Goal: Browse casually

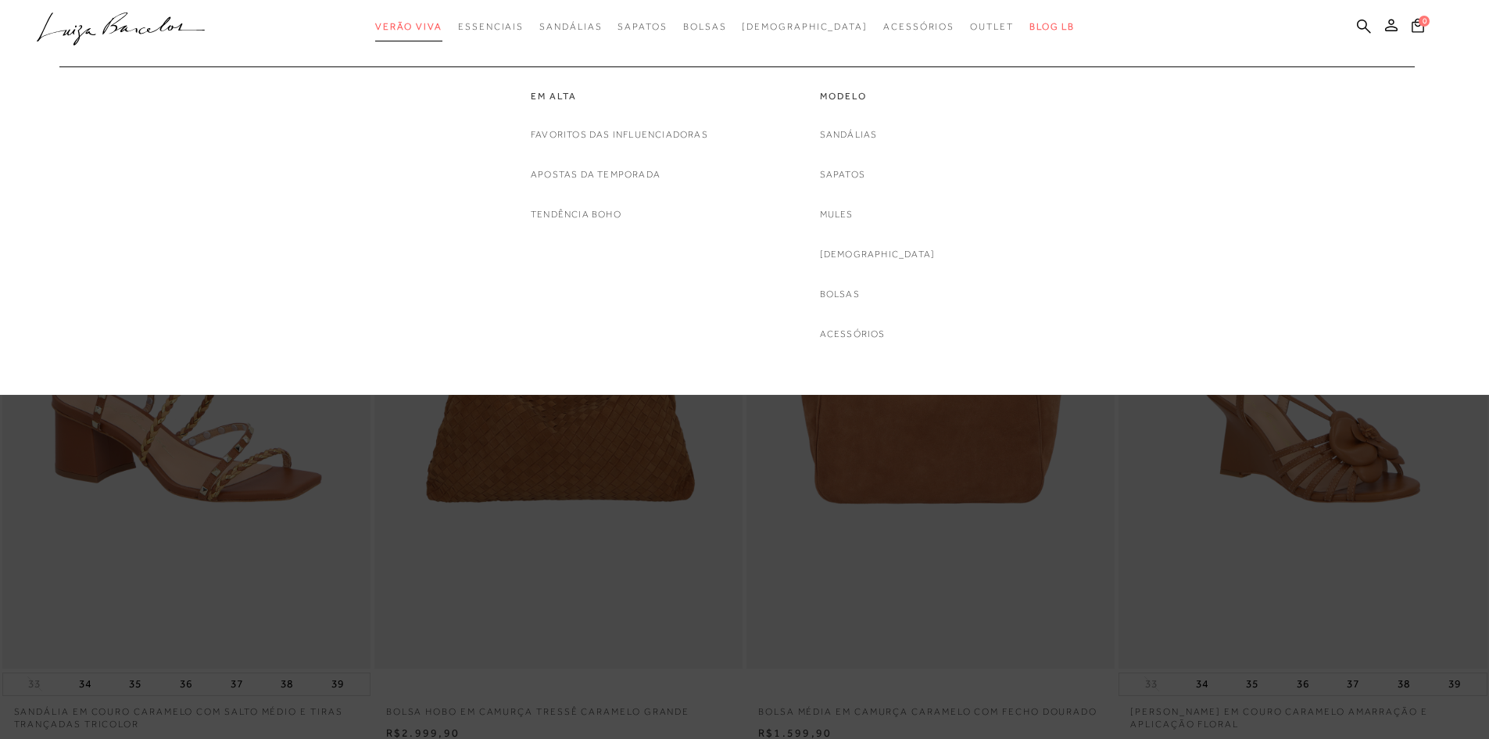
click at [438, 26] on span "Verão Viva" at bounding box center [408, 26] width 67 height 11
click at [553, 97] on link "Em alta" at bounding box center [619, 96] width 177 height 13
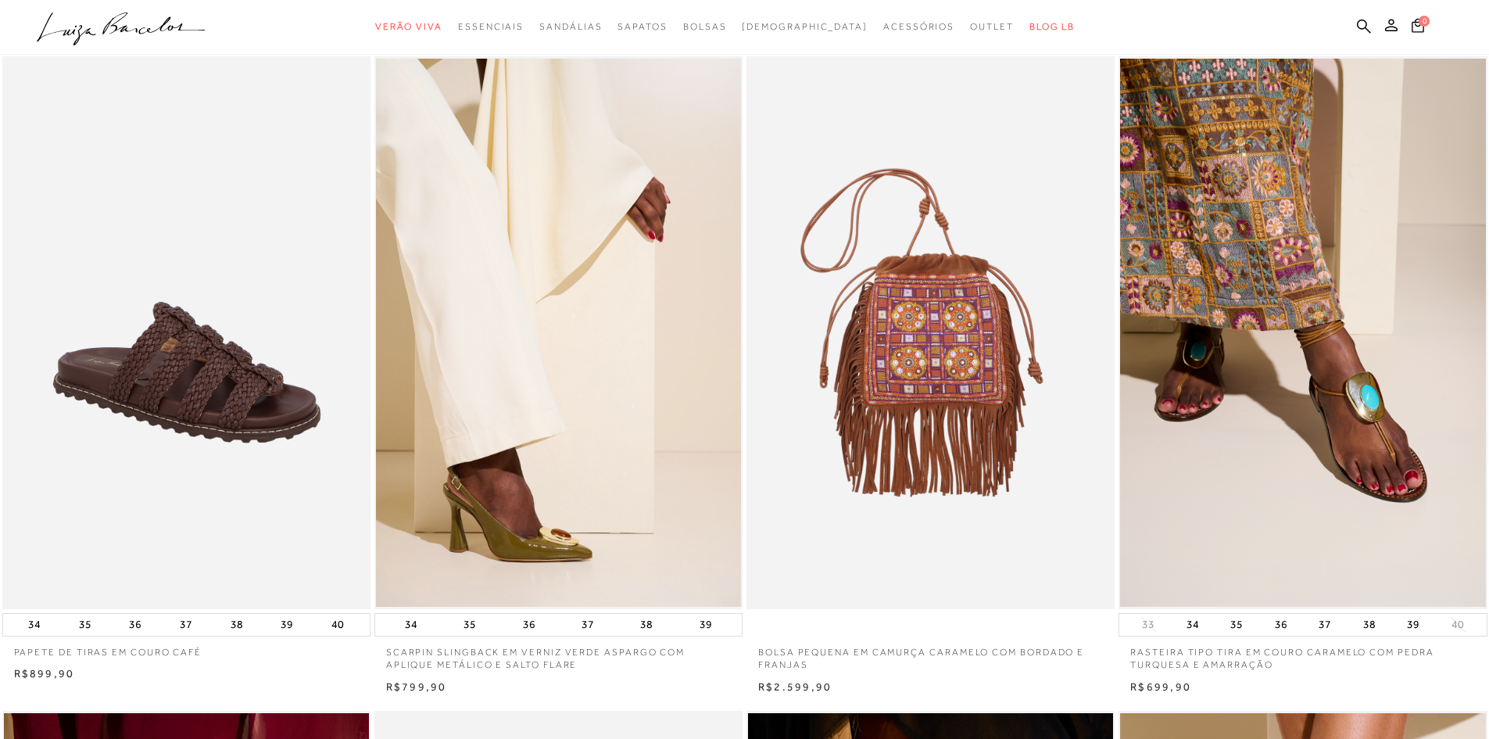
scroll to position [156, 0]
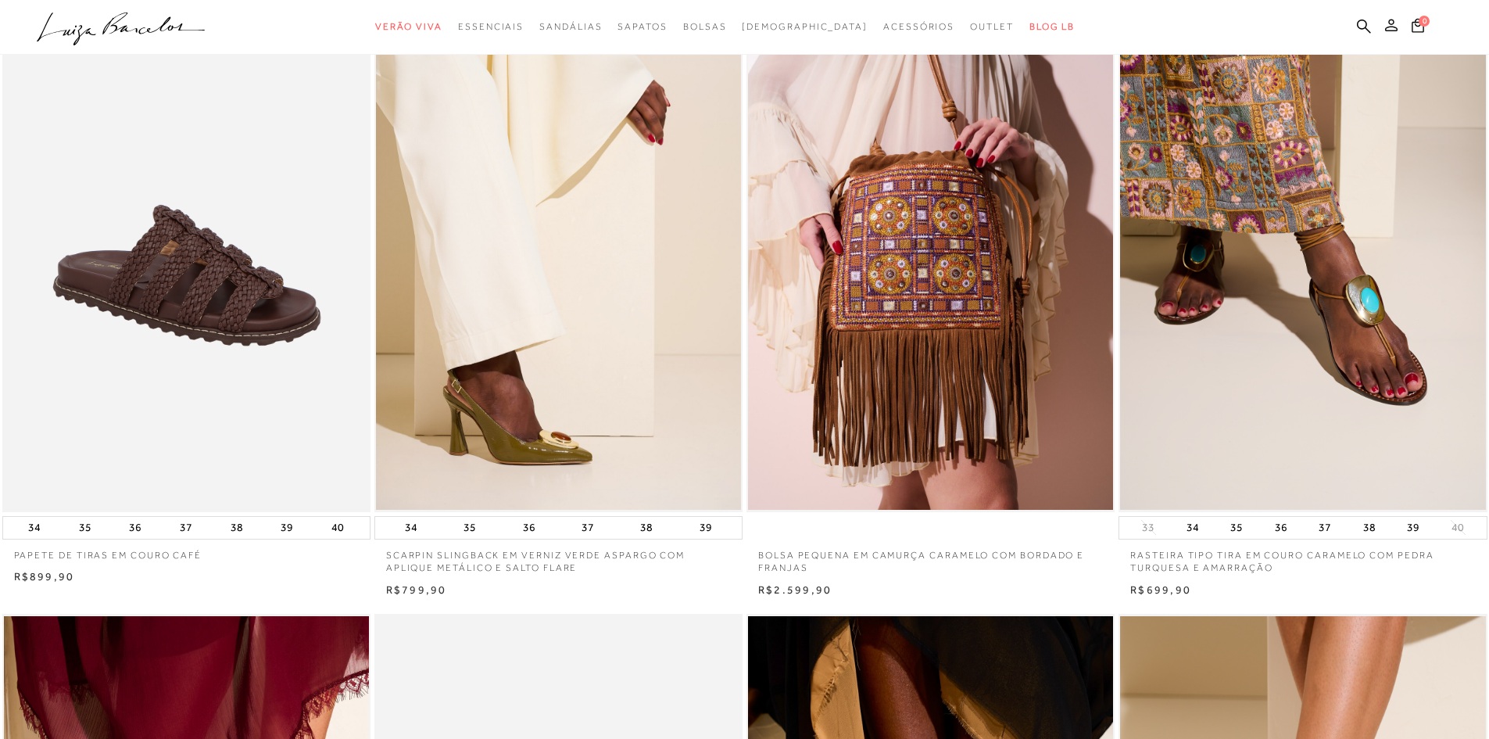
click at [1389, 23] on icon at bounding box center [1391, 25] width 13 height 13
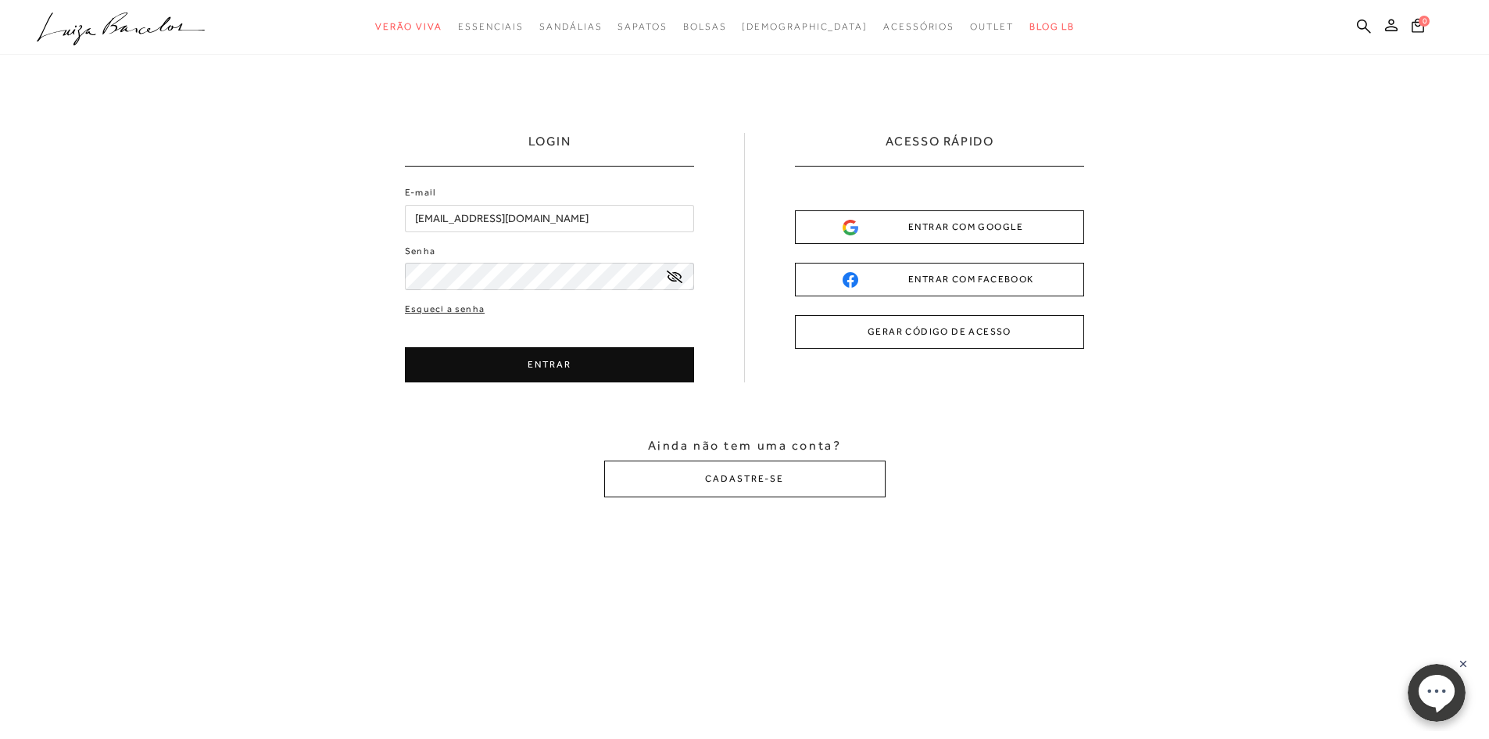
click at [918, 220] on div "ENTRAR COM GOOGLE" at bounding box center [940, 227] width 194 height 16
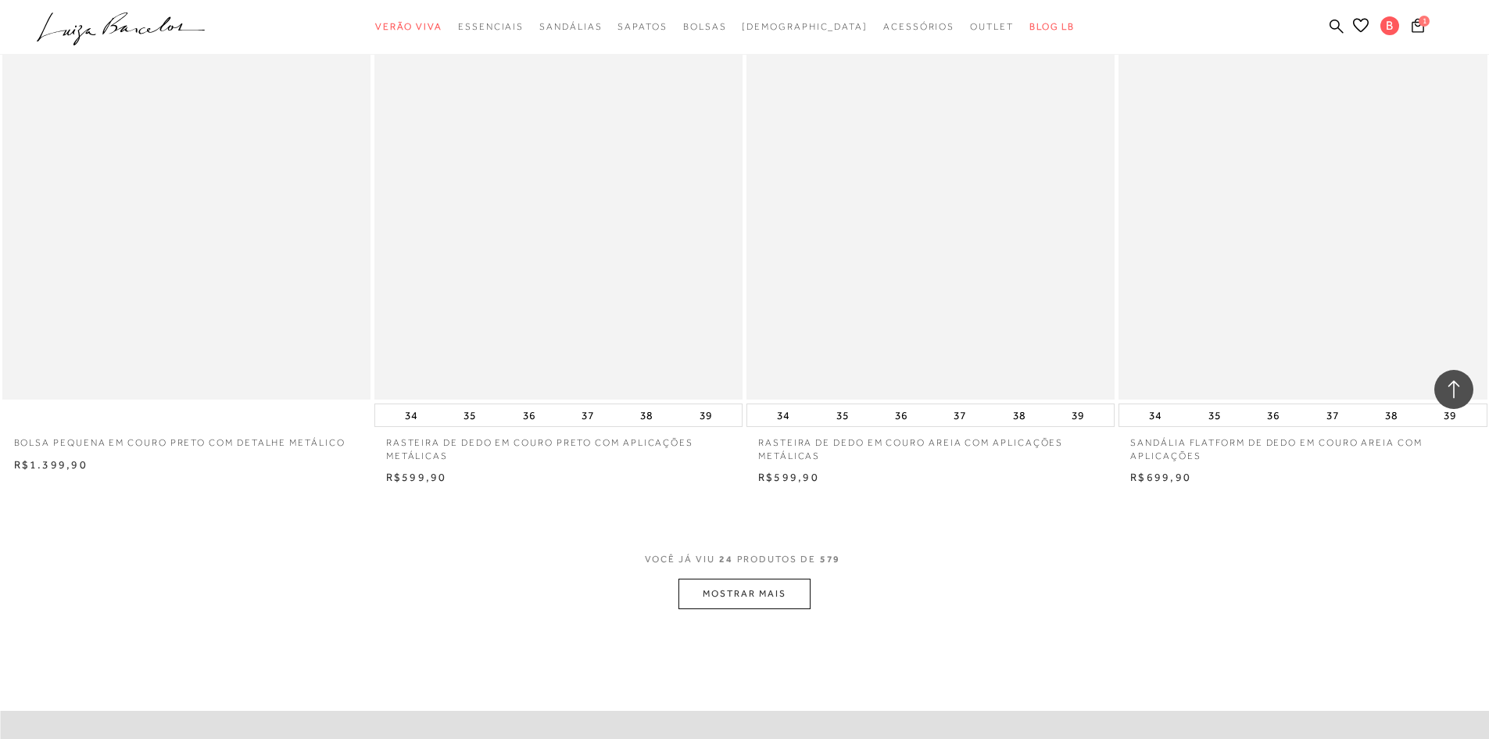
scroll to position [3752, 0]
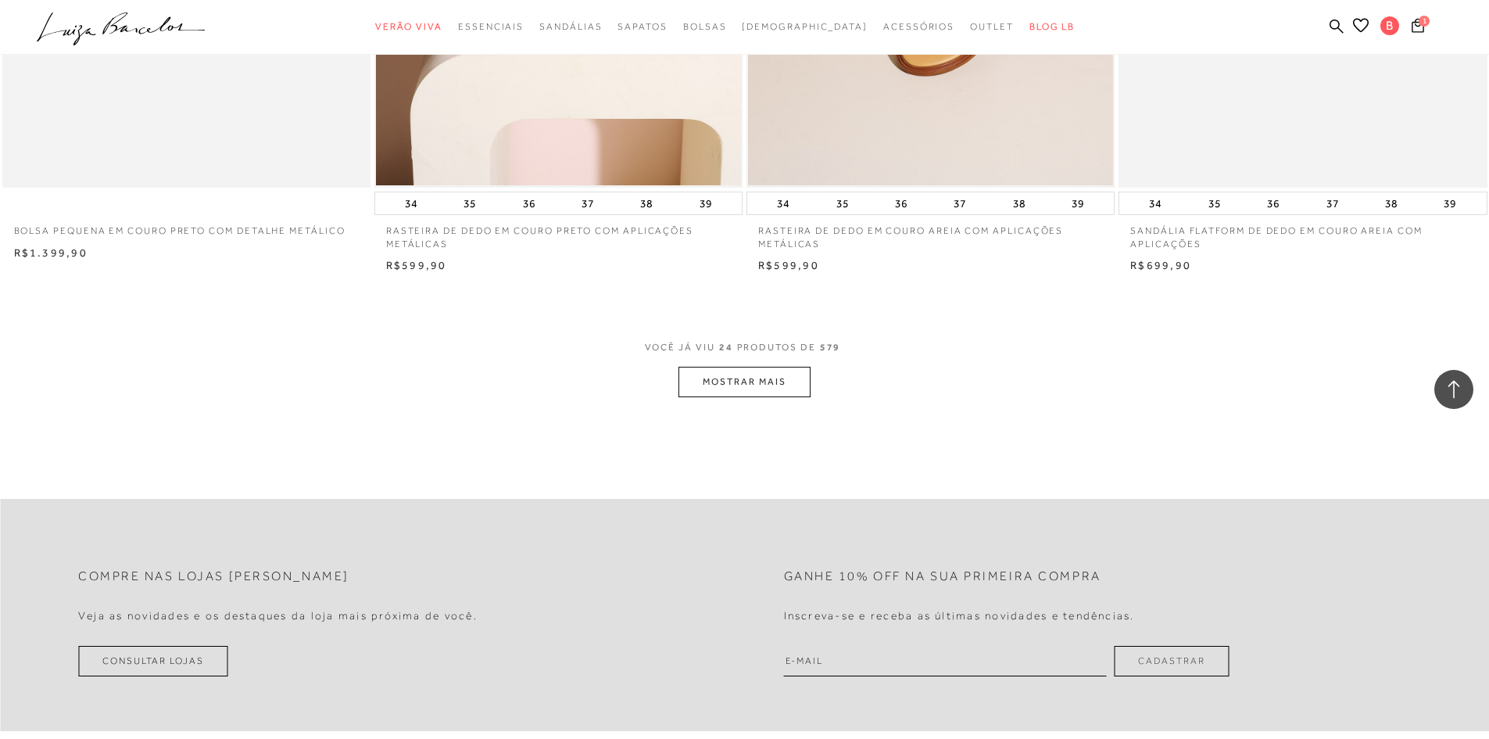
click at [714, 380] on button "MOSTRAR MAIS" at bounding box center [743, 382] width 131 height 30
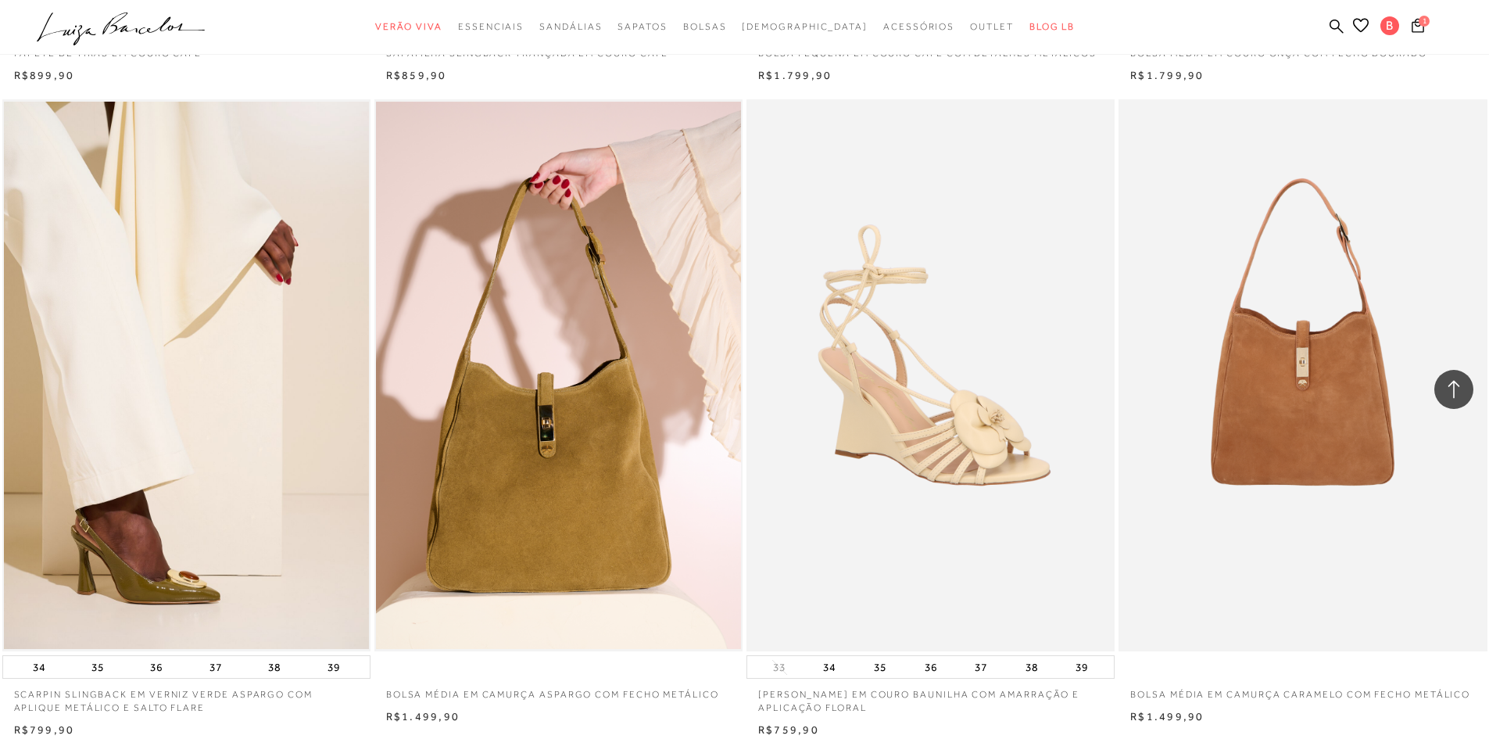
scroll to position [7582, 0]
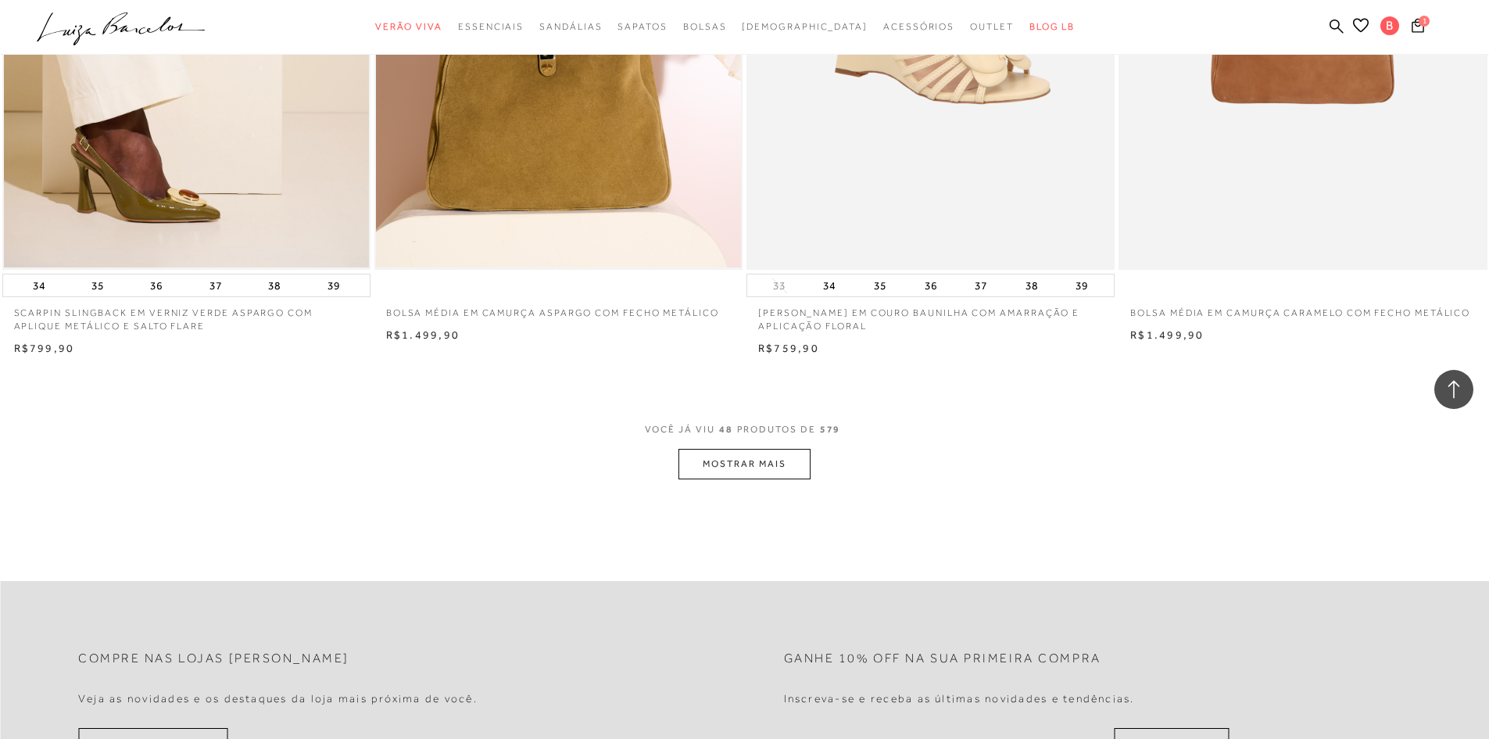
click at [751, 468] on button "MOSTRAR MAIS" at bounding box center [743, 464] width 131 height 30
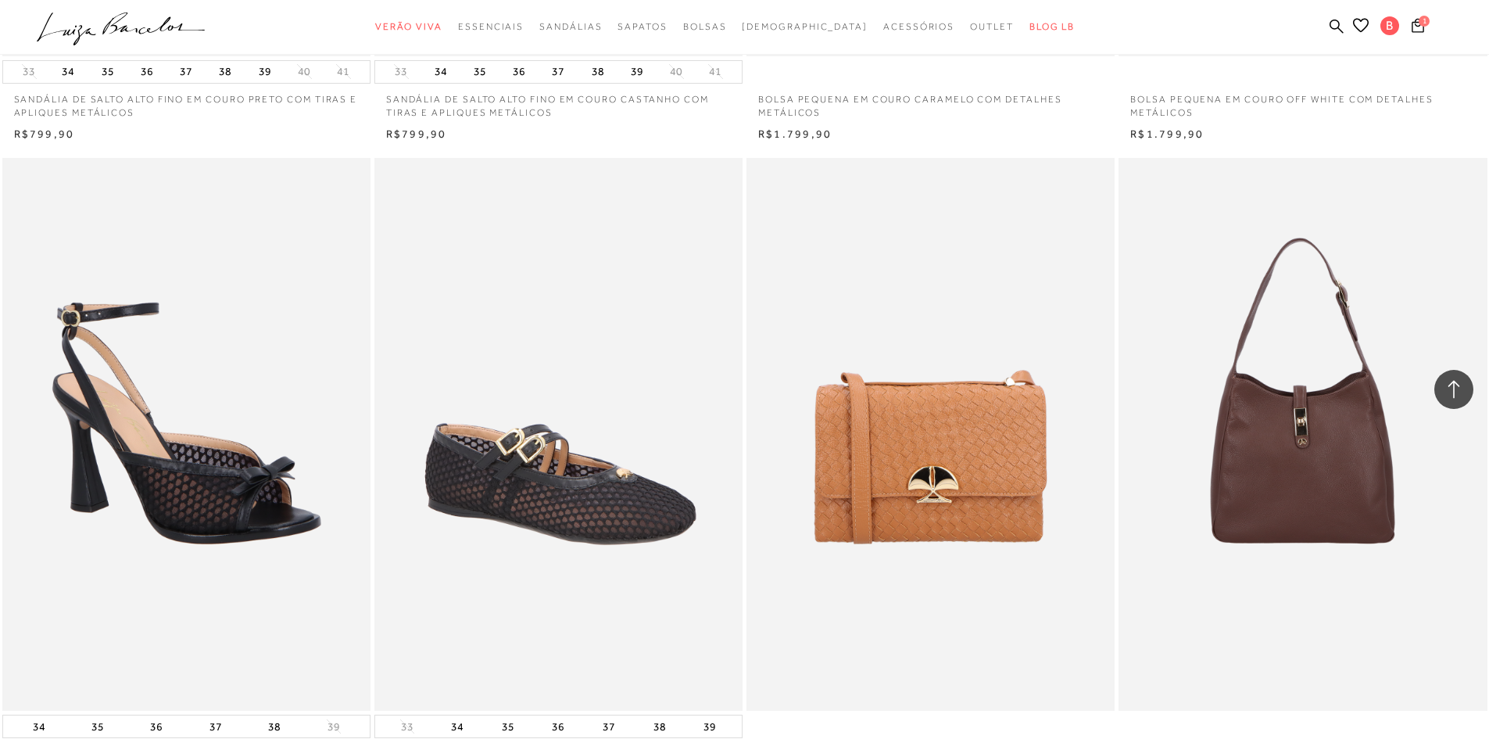
scroll to position [11568, 0]
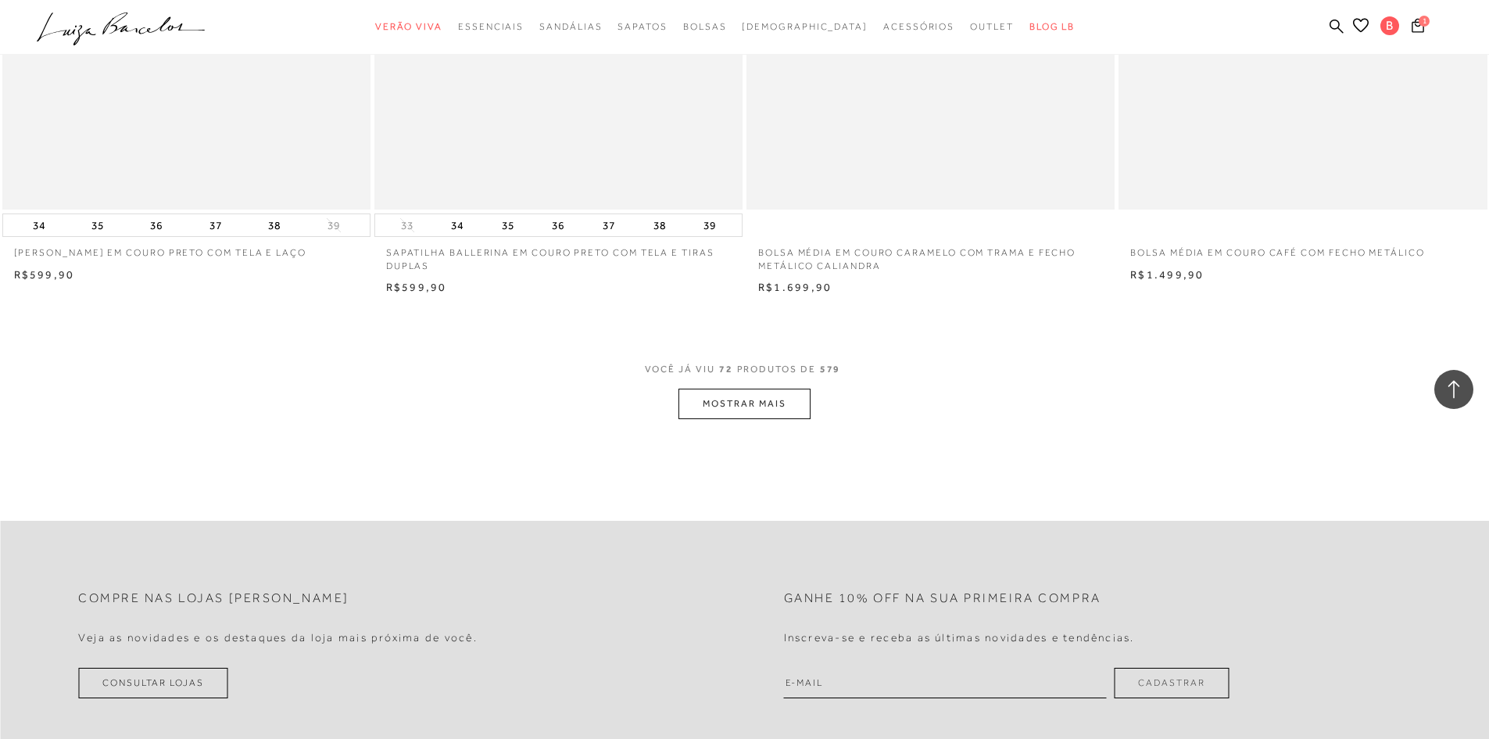
click at [730, 401] on button "MOSTRAR MAIS" at bounding box center [743, 403] width 131 height 30
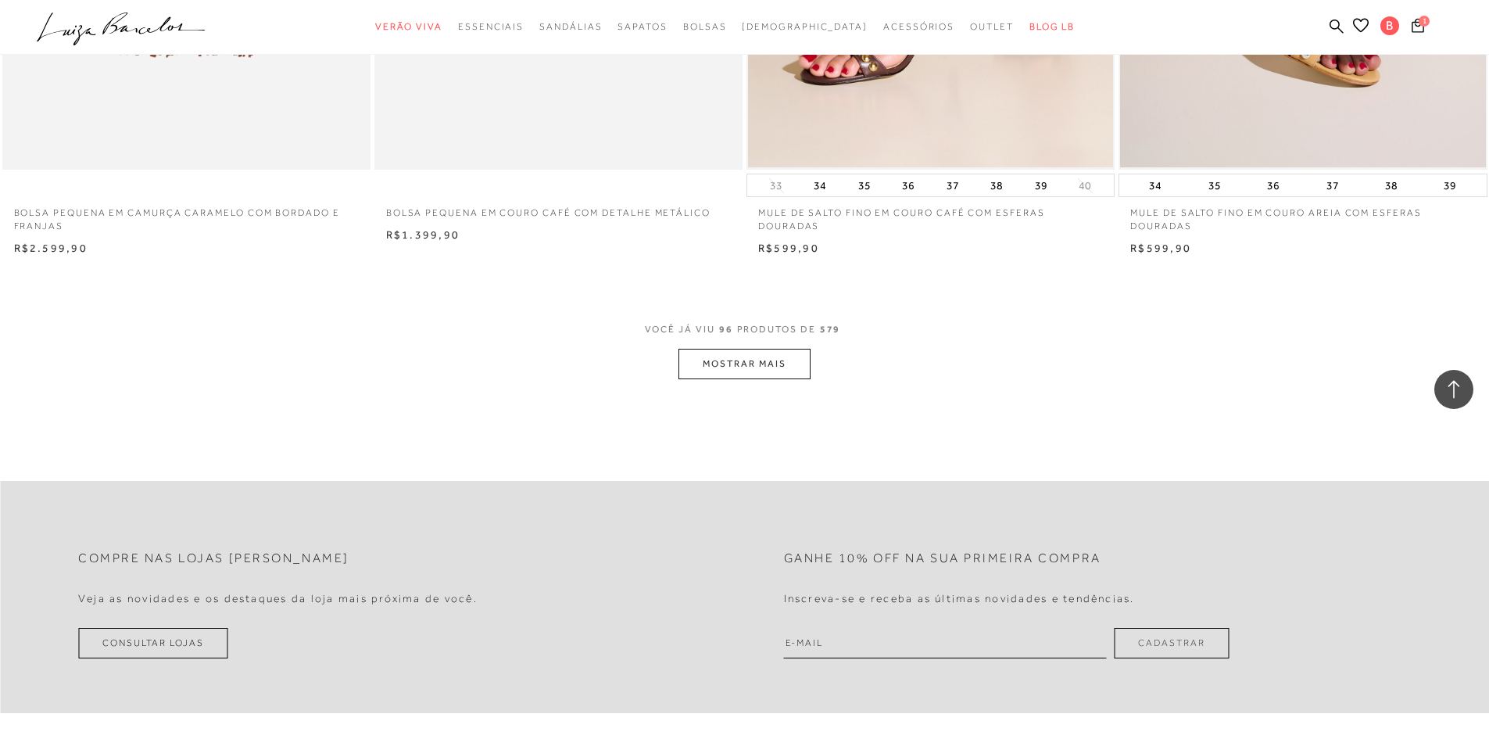
scroll to position [15554, 0]
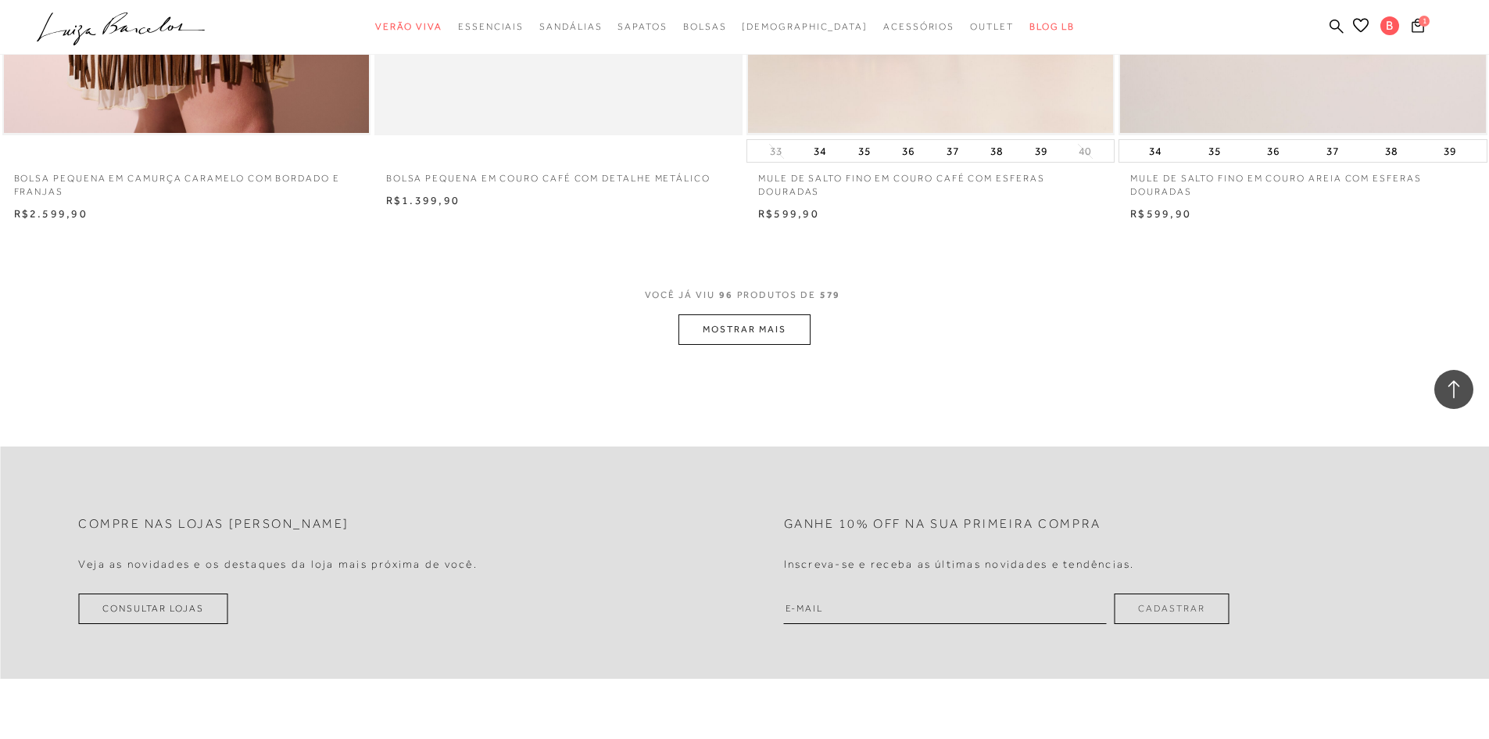
click at [726, 327] on button "MOSTRAR MAIS" at bounding box center [743, 329] width 131 height 30
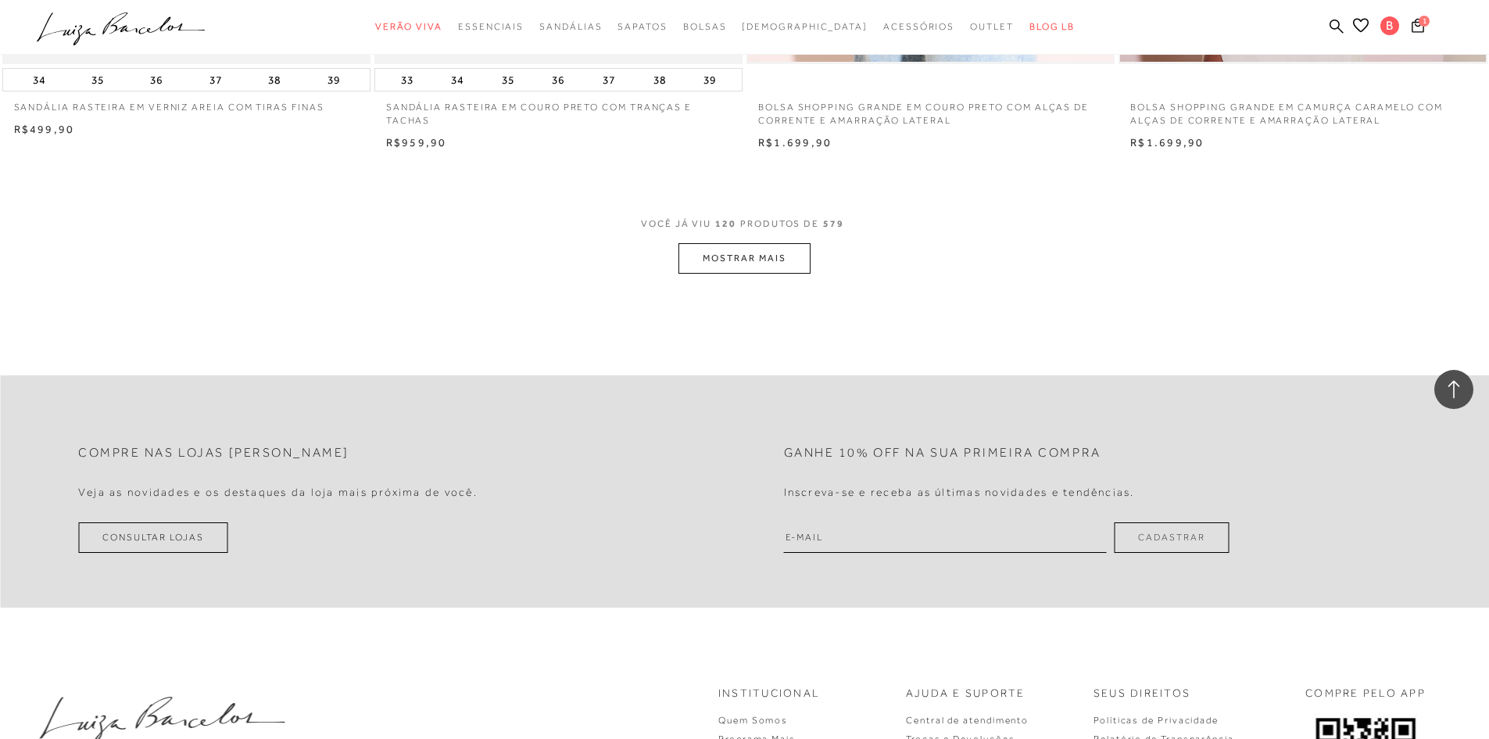
scroll to position [19462, 0]
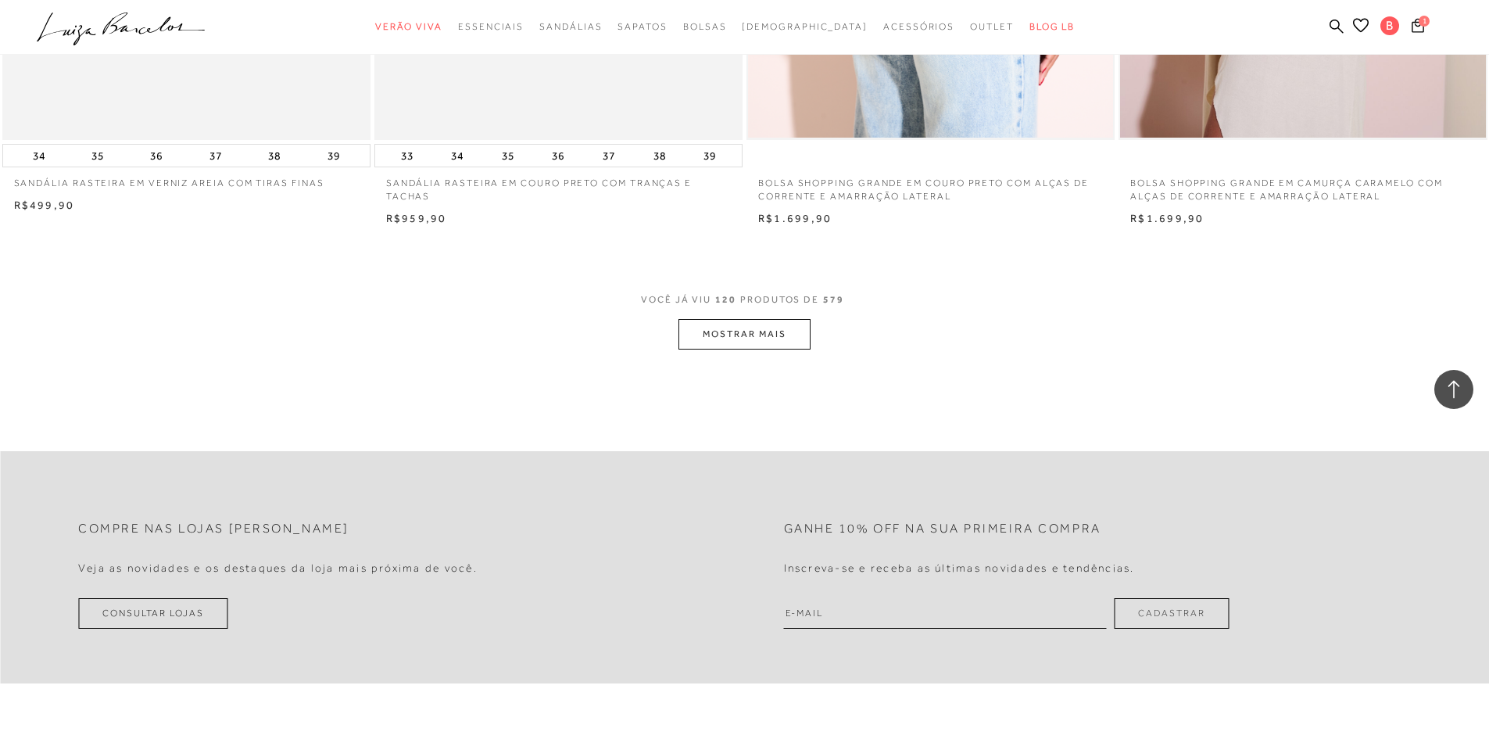
click at [703, 343] on button "MOSTRAR MAIS" at bounding box center [743, 334] width 131 height 30
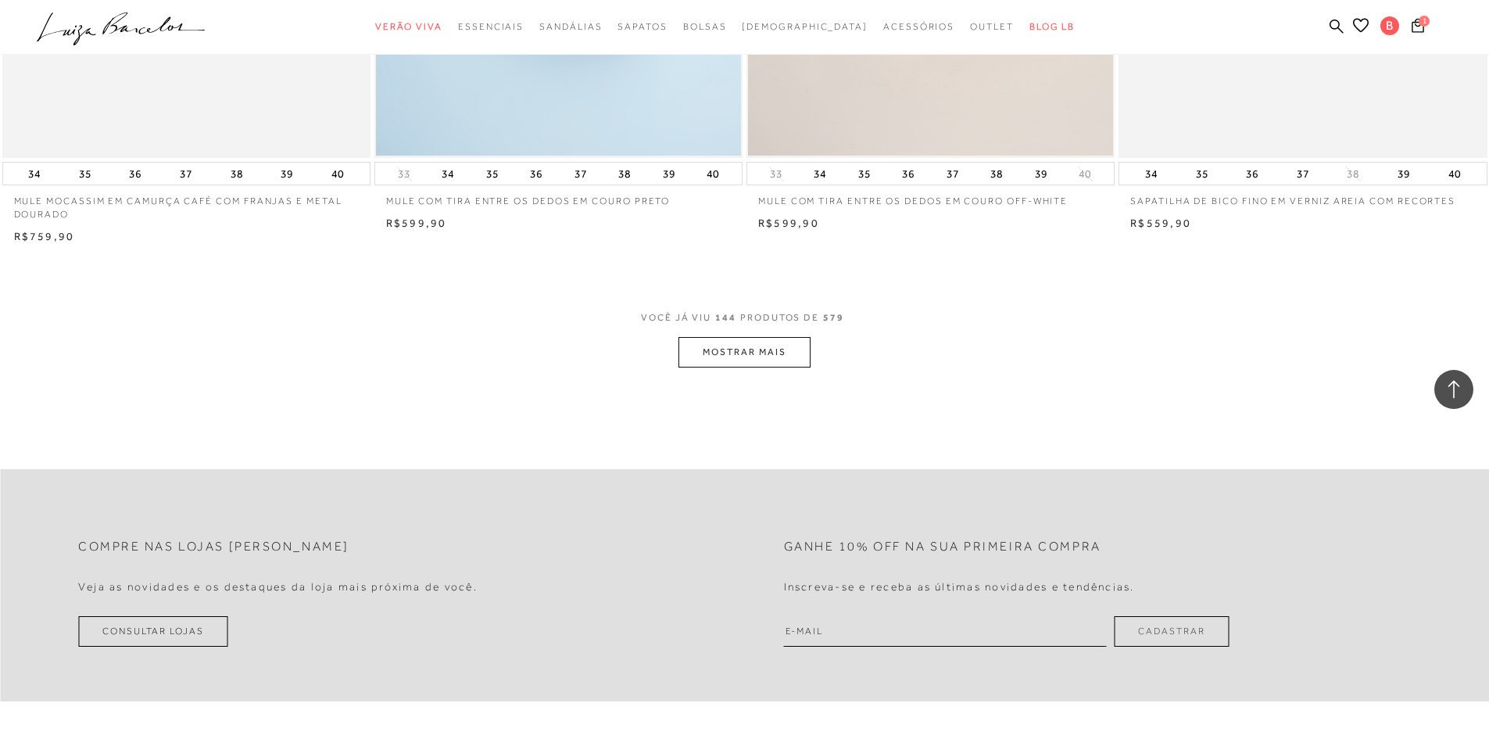
scroll to position [23370, 0]
click at [768, 363] on button "MOSTRAR MAIS" at bounding box center [743, 351] width 131 height 30
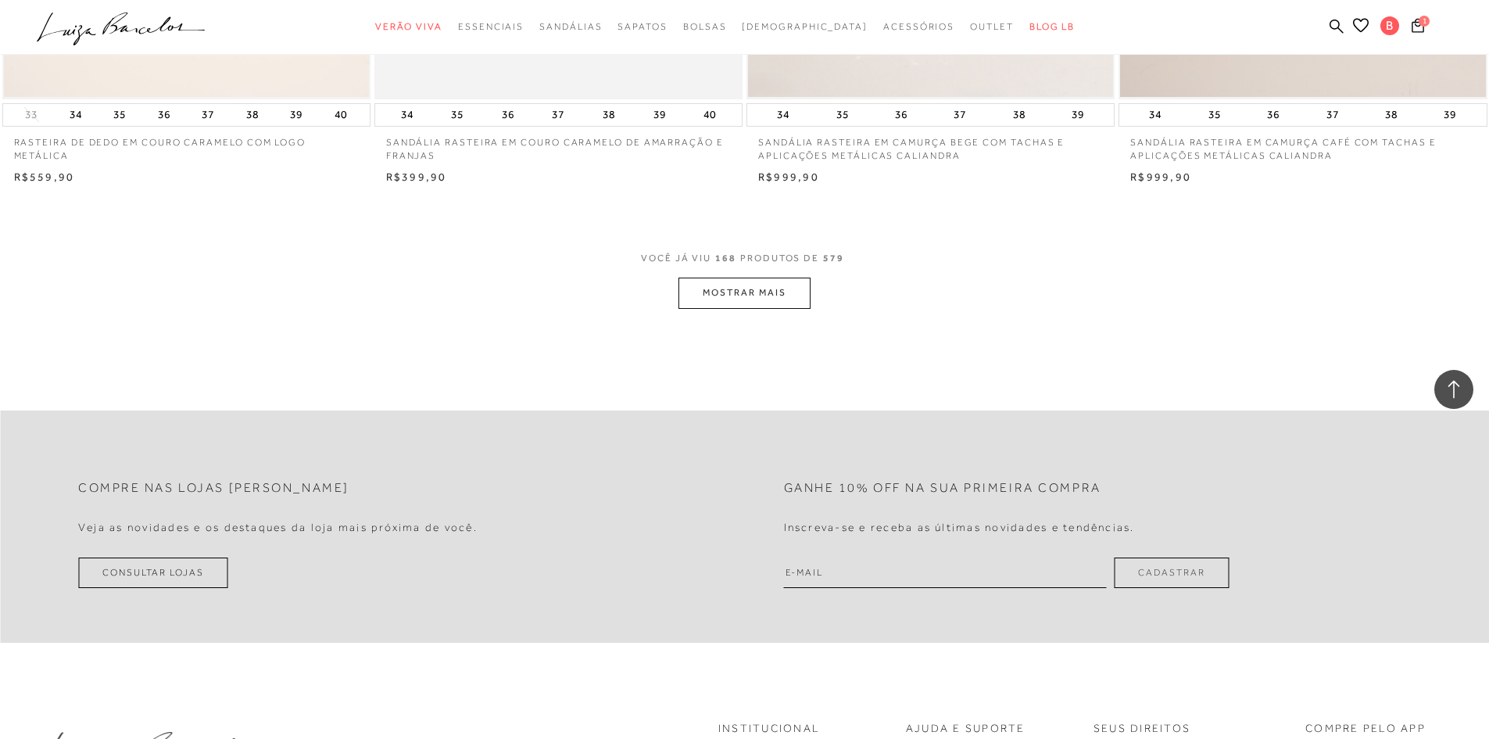
scroll to position [27357, 0]
click at [734, 284] on button "MOSTRAR MAIS" at bounding box center [743, 290] width 131 height 30
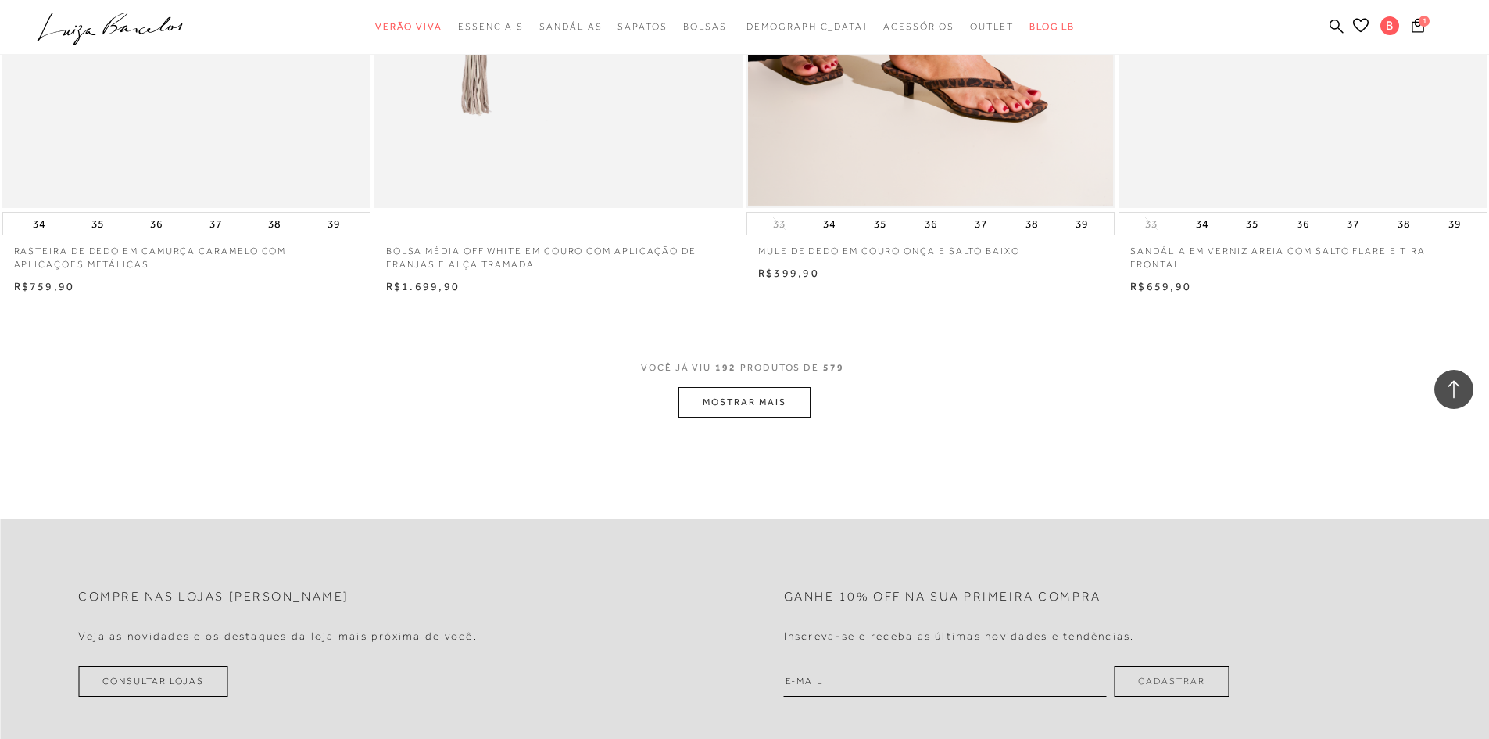
scroll to position [31187, 0]
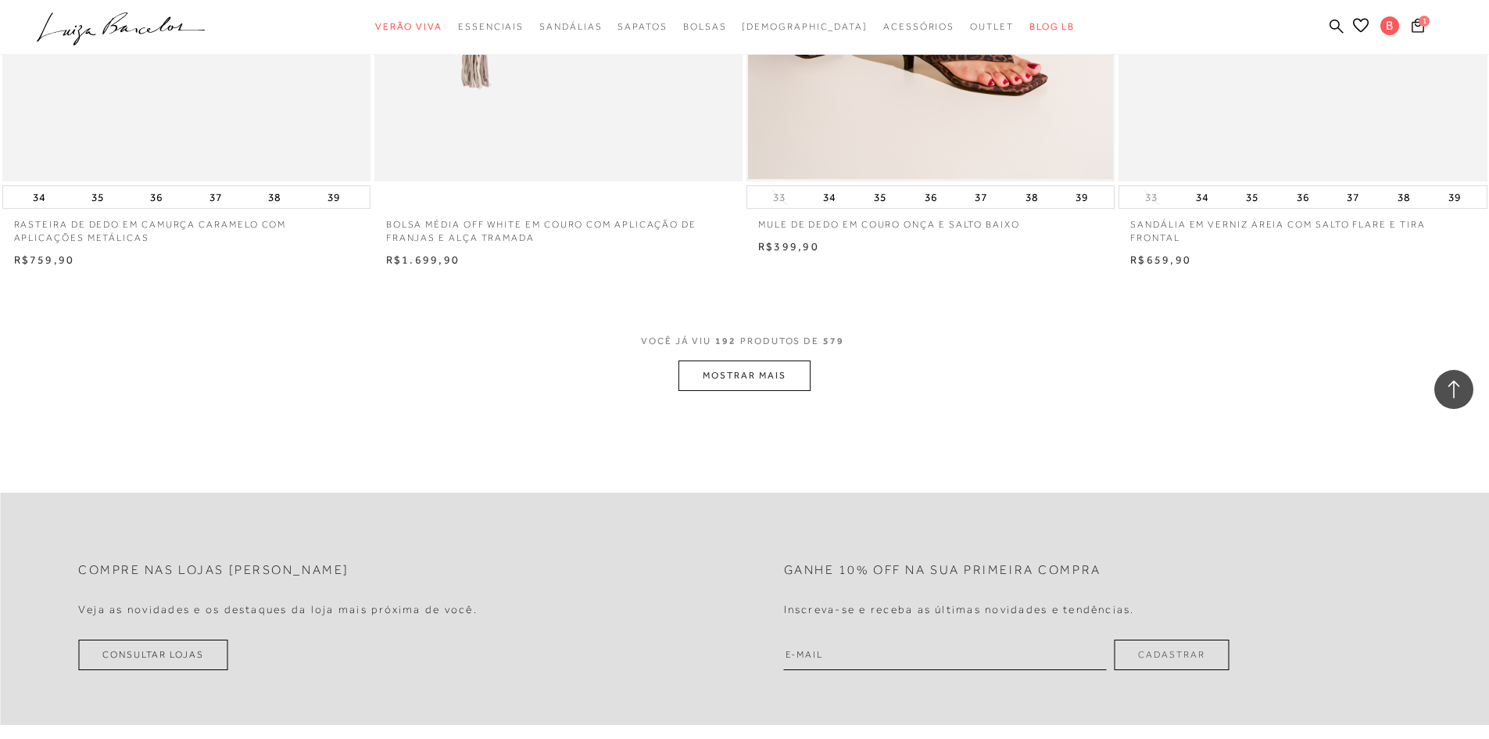
click at [689, 388] on button "MOSTRAR MAIS" at bounding box center [743, 375] width 131 height 30
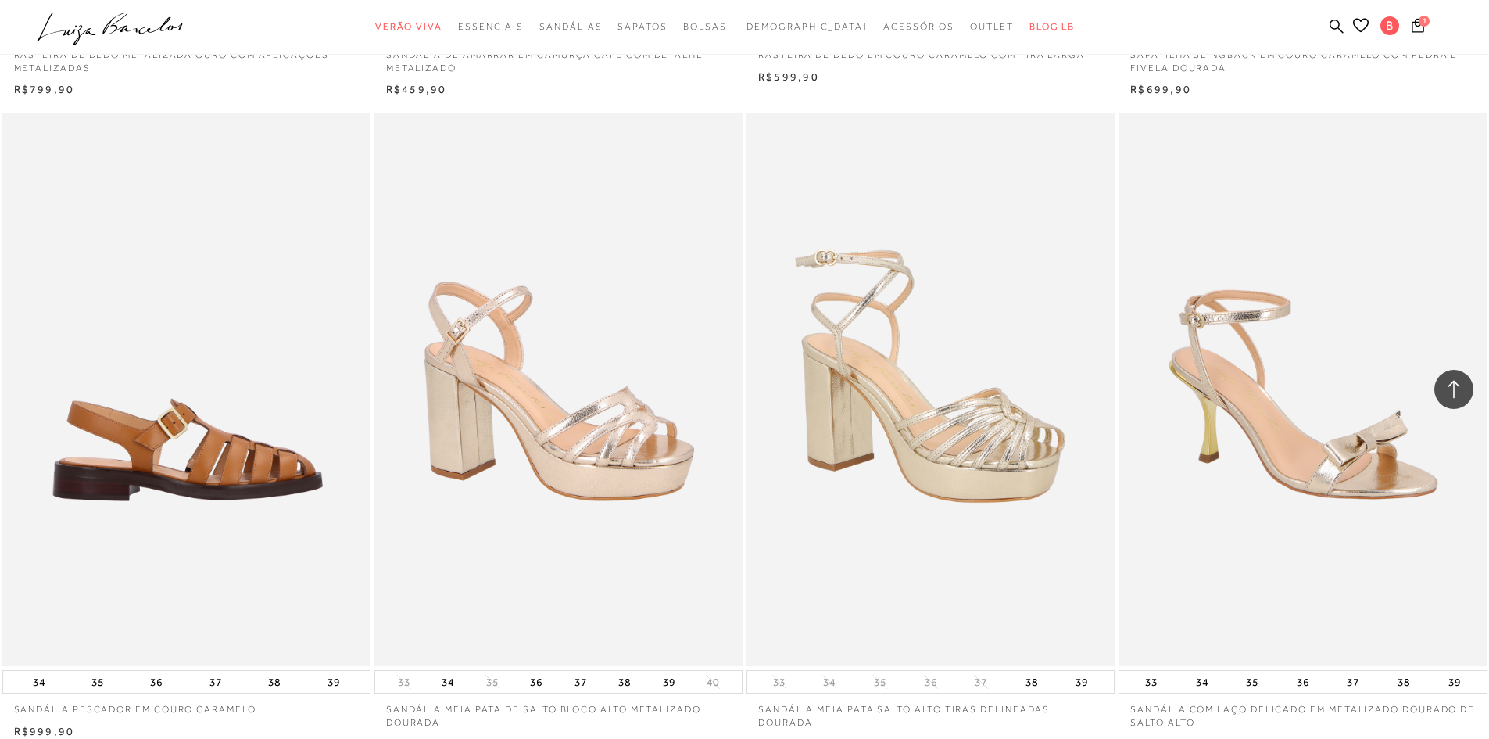
scroll to position [35016, 0]
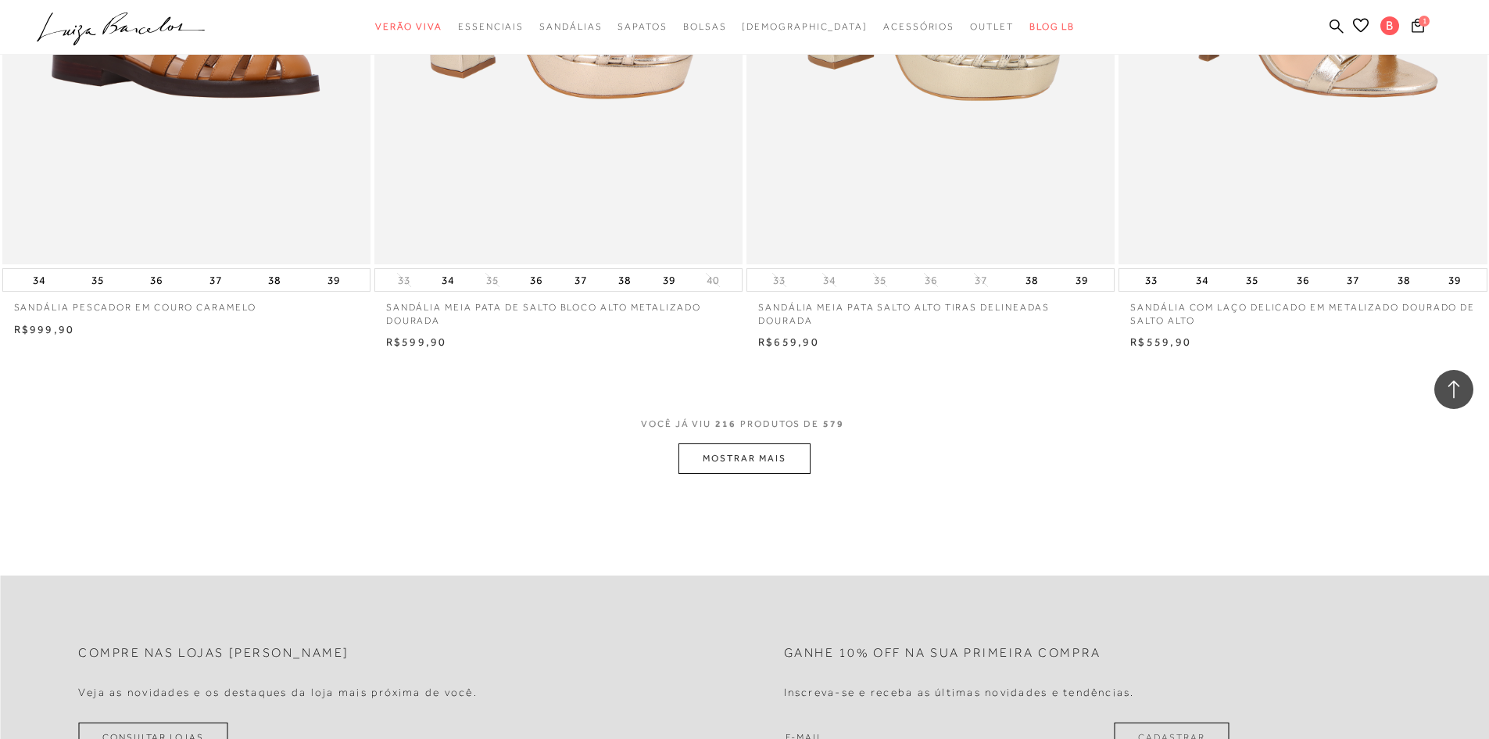
click at [777, 465] on button "MOSTRAR MAIS" at bounding box center [743, 458] width 131 height 30
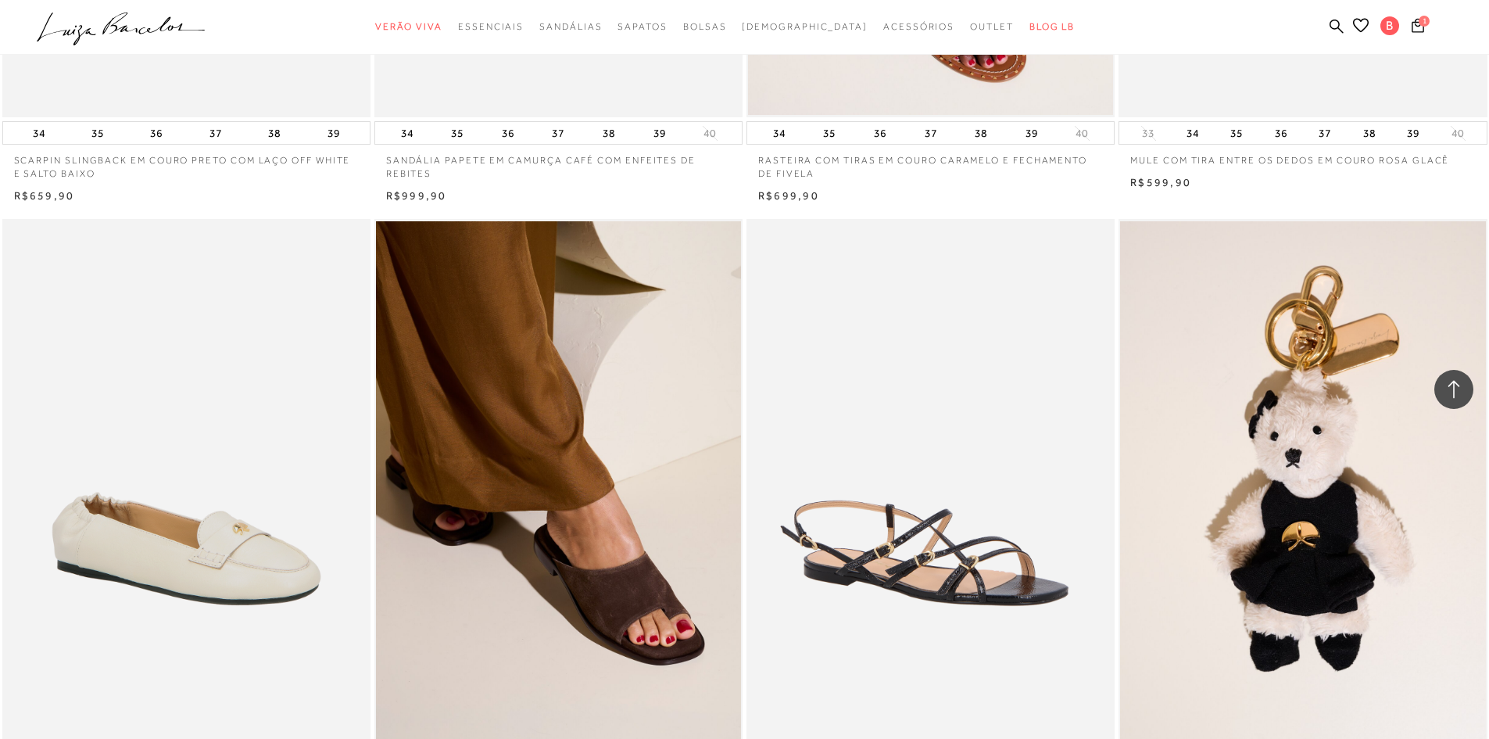
scroll to position [38925, 0]
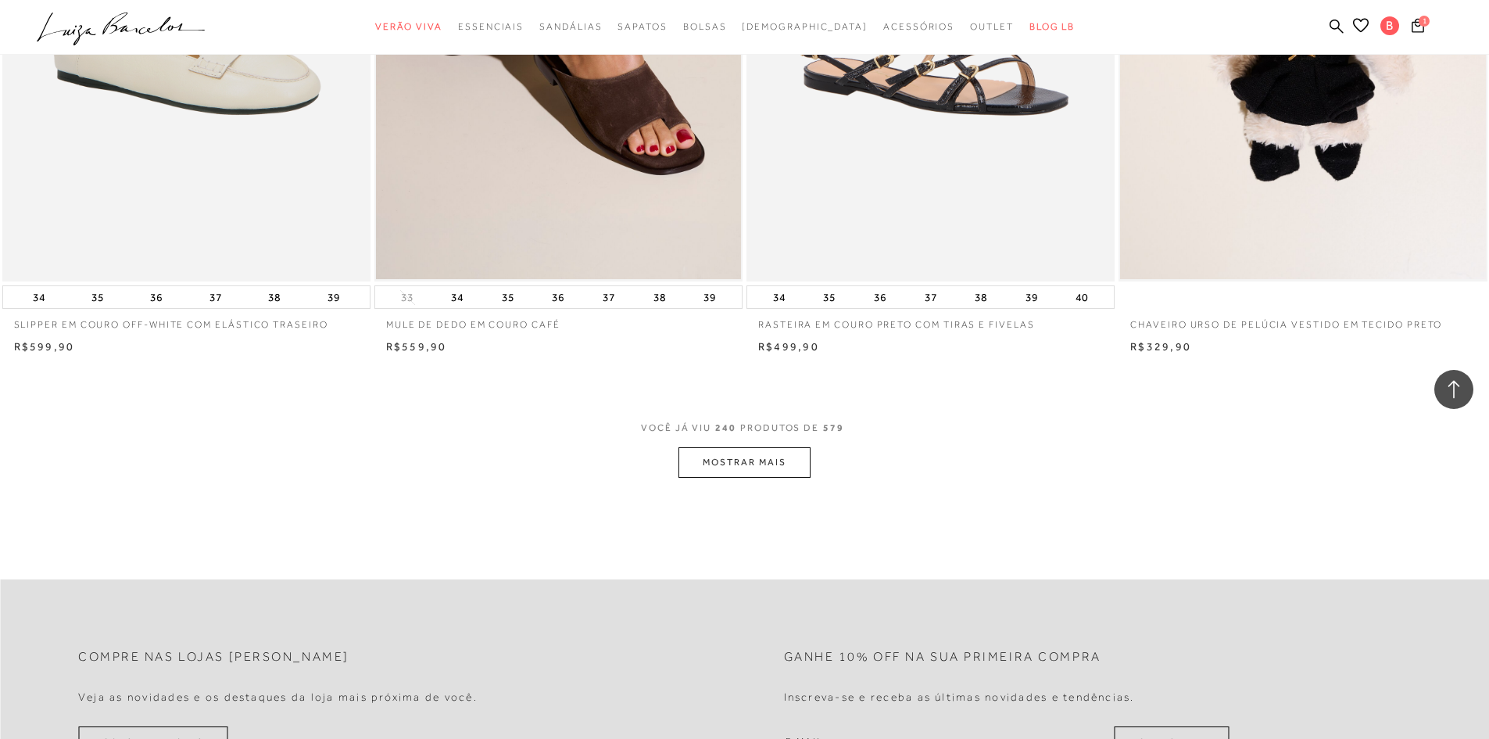
click at [724, 478] on button "MOSTRAR MAIS" at bounding box center [743, 462] width 131 height 30
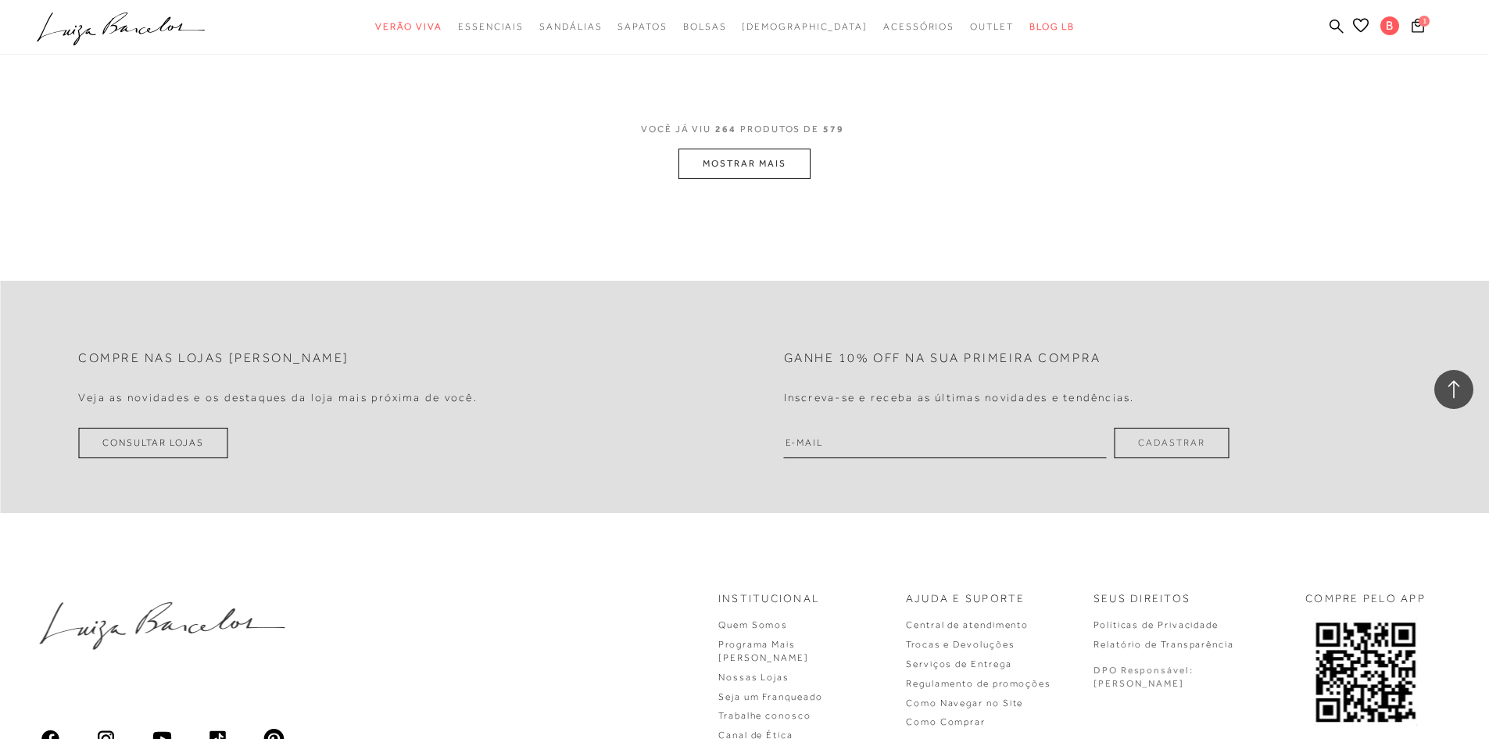
scroll to position [43067, 0]
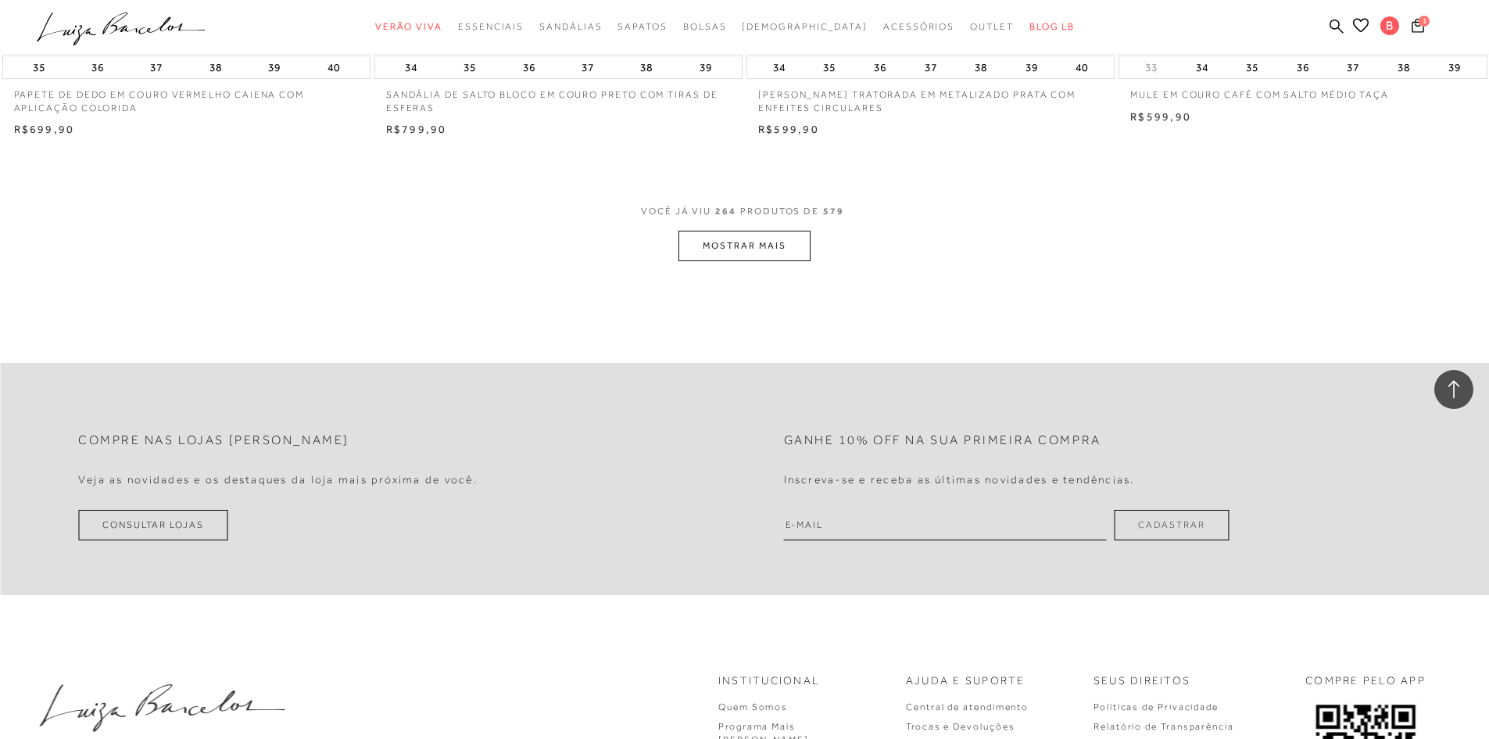
click at [729, 261] on button "MOSTRAR MAIS" at bounding box center [743, 246] width 131 height 30
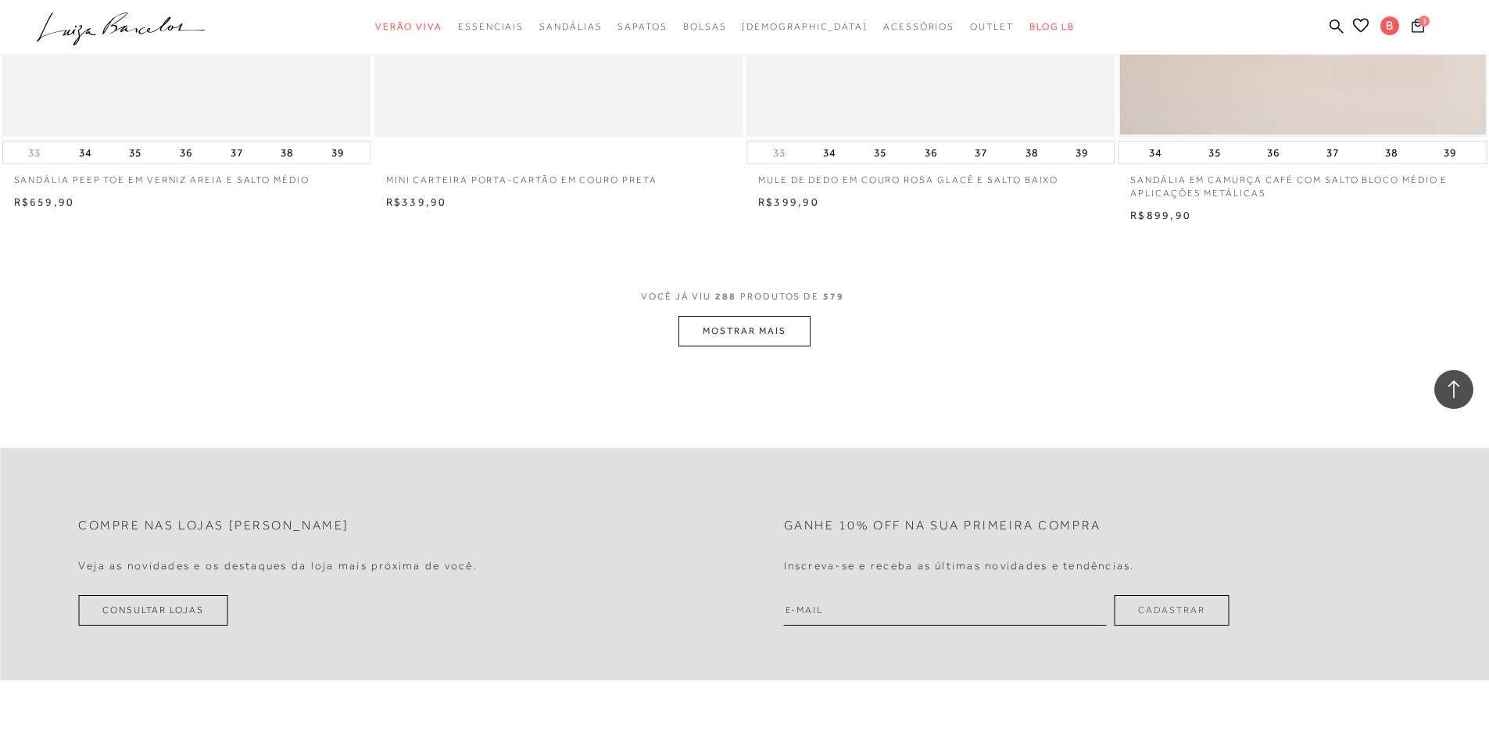
scroll to position [46897, 0]
click at [742, 340] on button "MOSTRAR MAIS" at bounding box center [743, 328] width 131 height 30
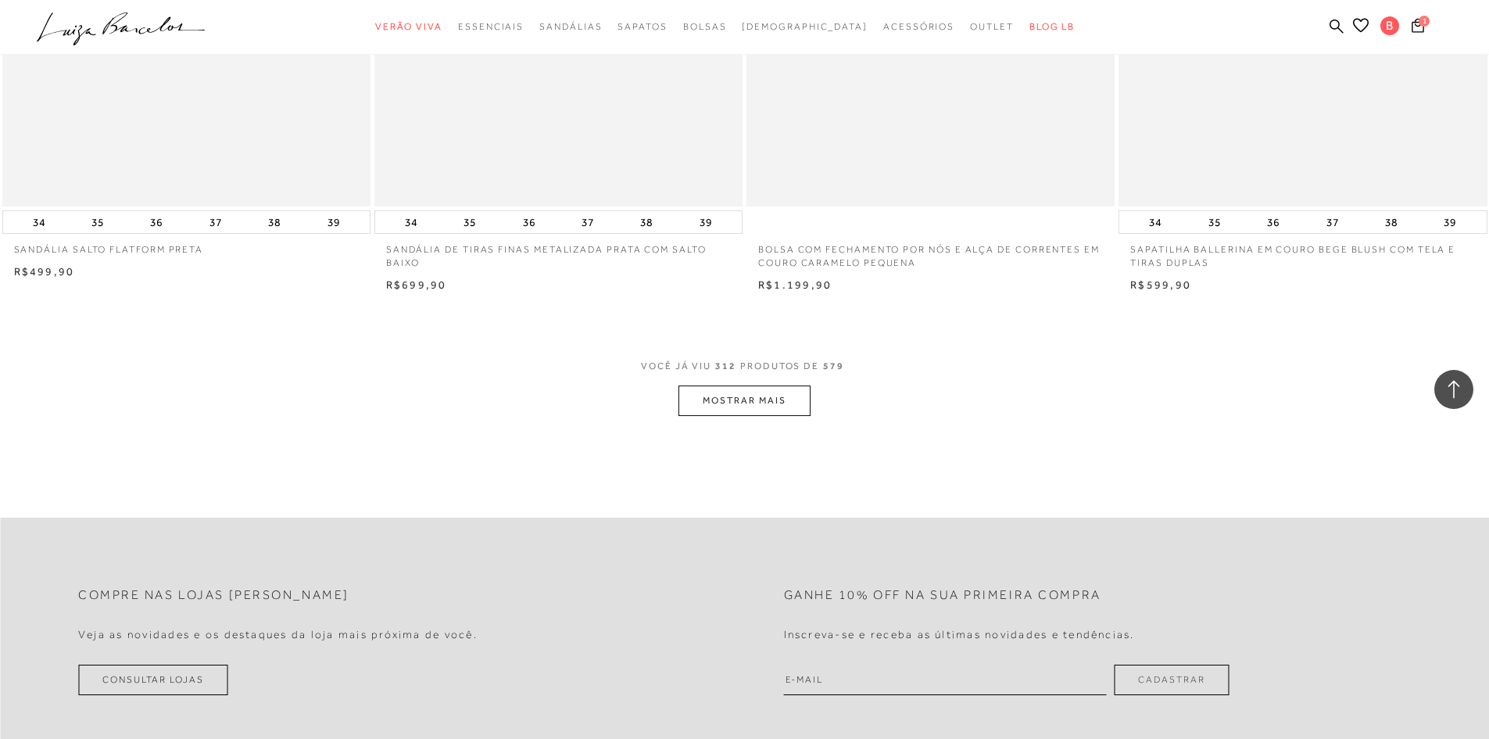
scroll to position [50805, 0]
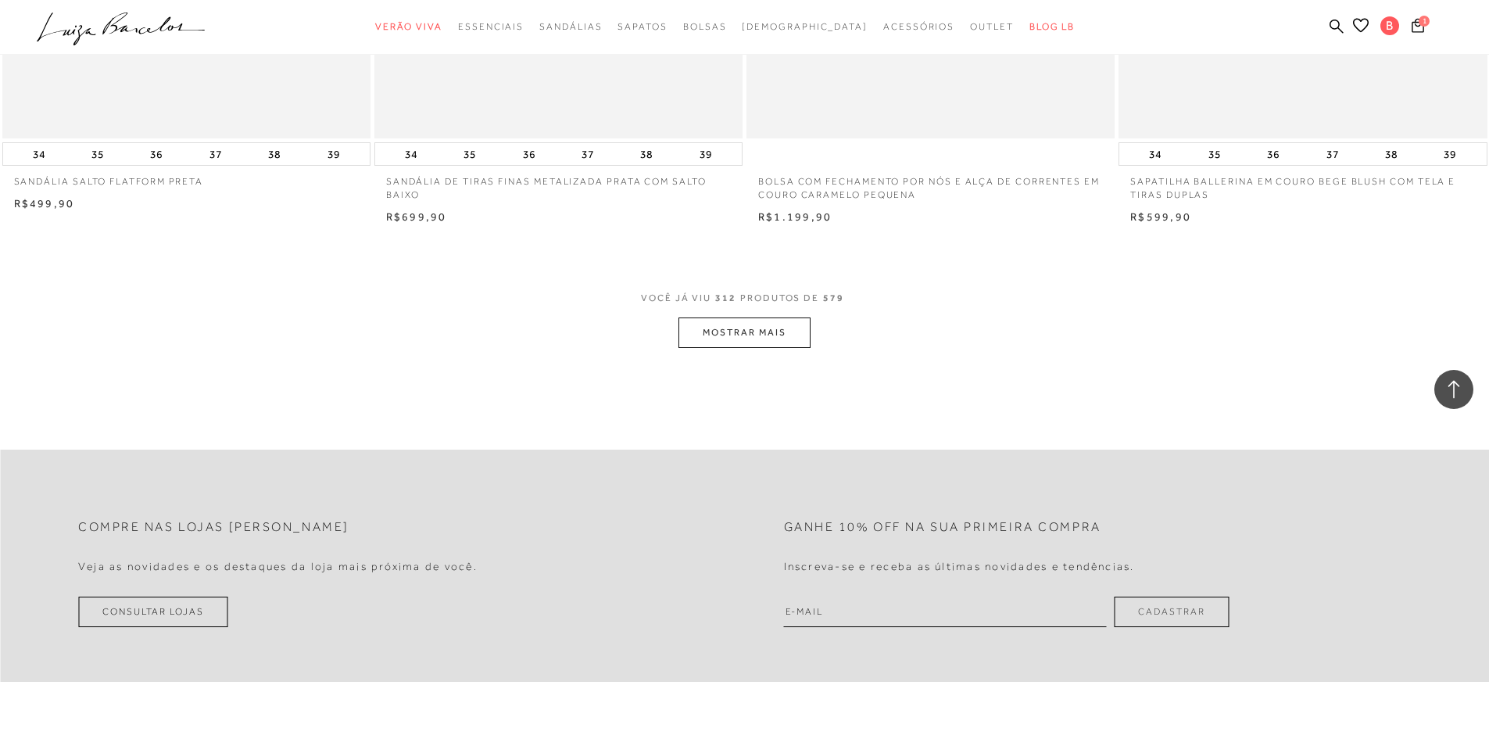
click at [755, 348] on button "MOSTRAR MAIS" at bounding box center [743, 332] width 131 height 30
